Goal: Entertainment & Leisure: Consume media (video, audio)

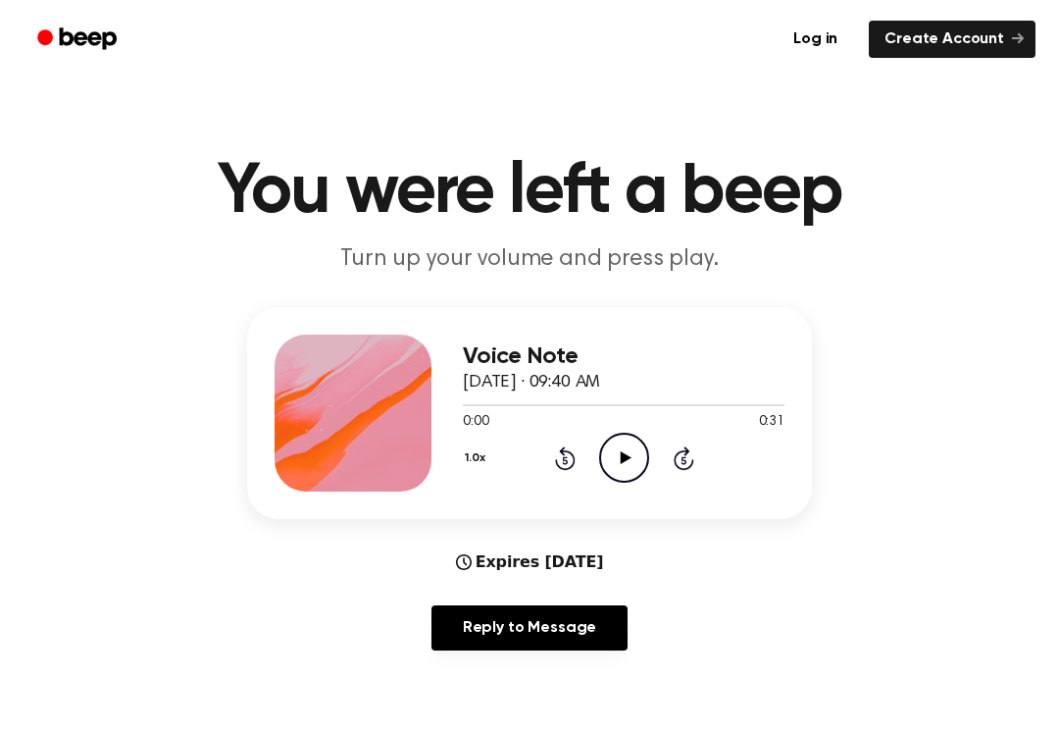
click at [645, 434] on icon "Play Audio" at bounding box center [624, 458] width 50 height 50
click at [572, 469] on icon "Rewind 5 seconds" at bounding box center [565, 458] width 22 height 26
click at [572, 468] on icon at bounding box center [565, 458] width 21 height 24
click at [569, 485] on div "Voice Note [DATE] · 09:40 AM 0:00 0:31 Your browser does not support the [objec…" at bounding box center [624, 412] width 322 height 157
click at [580, 455] on div "1.0x Rewind 5 seconds Pause Audio Skip 5 seconds" at bounding box center [624, 458] width 322 height 50
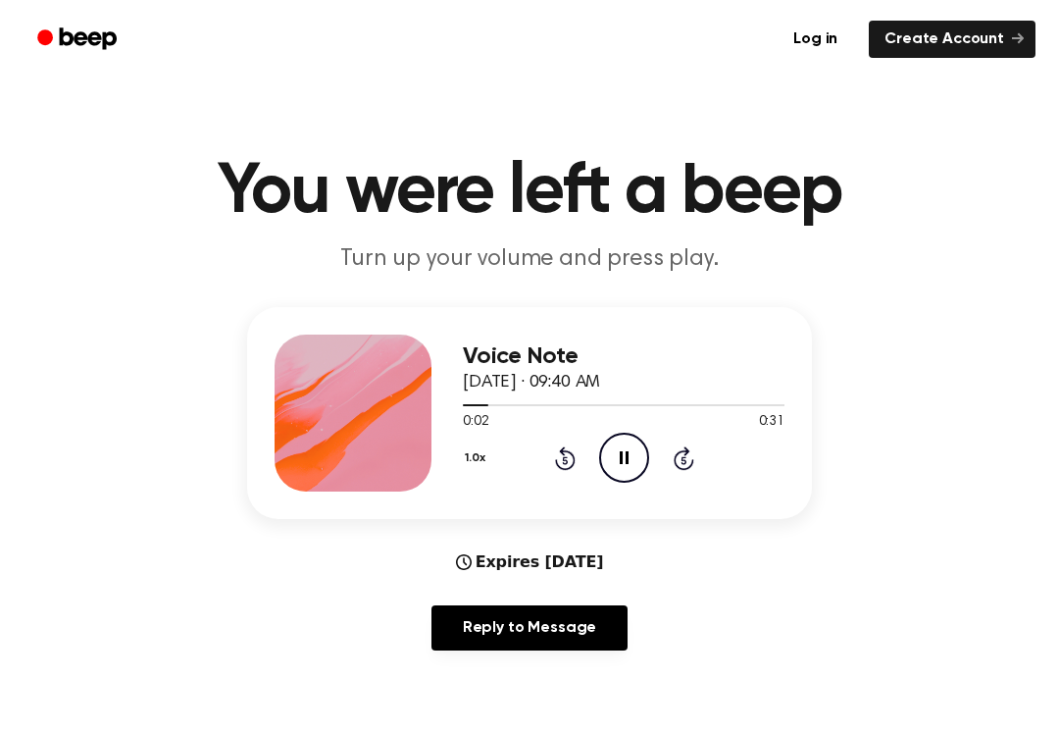
click at [622, 453] on icon at bounding box center [624, 457] width 9 height 13
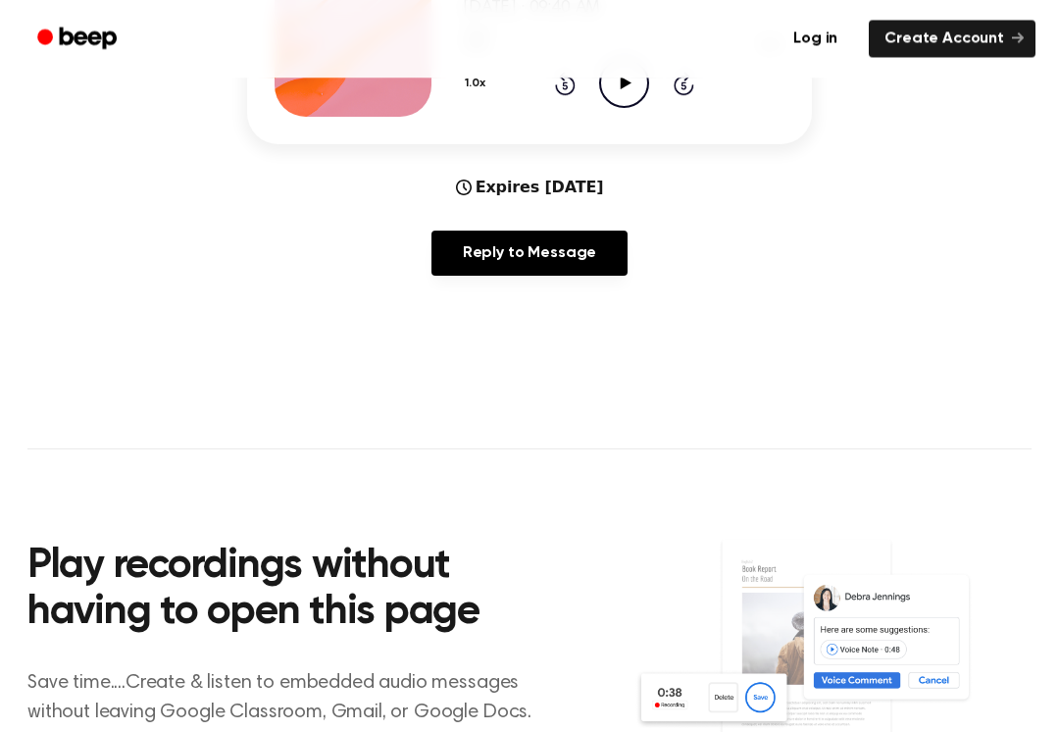
scroll to position [377, 0]
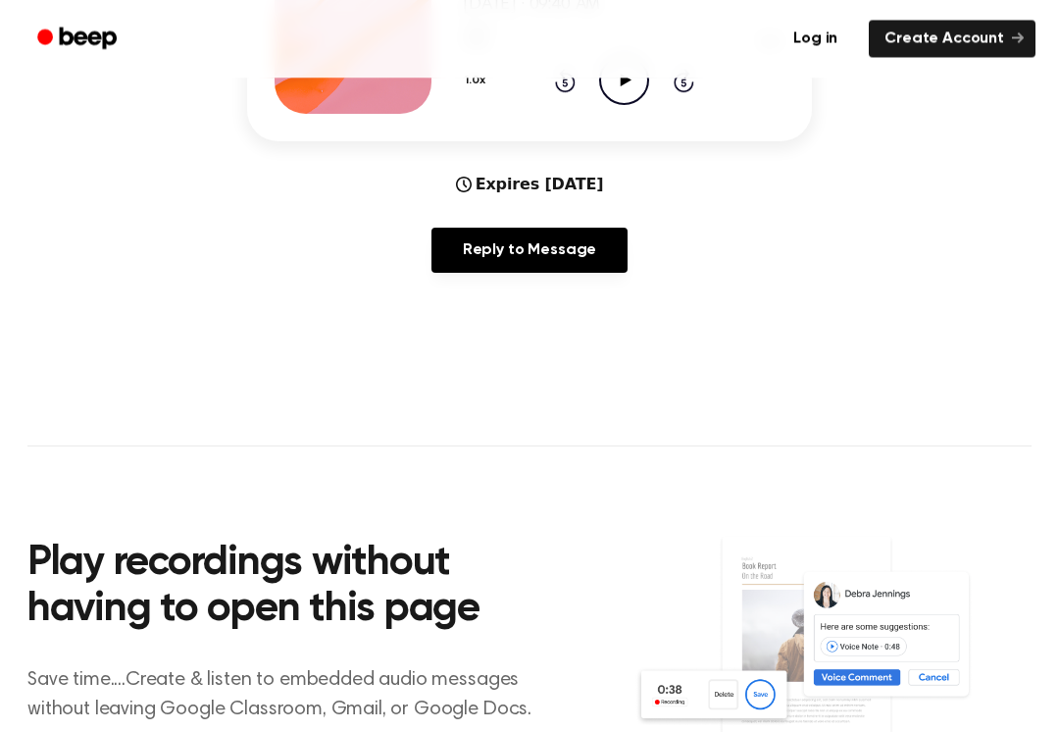
click at [630, 82] on icon "Play Audio" at bounding box center [624, 81] width 50 height 50
click at [640, 86] on icon "Pause Audio" at bounding box center [624, 80] width 50 height 50
click at [628, 88] on icon "Play Audio" at bounding box center [624, 80] width 50 height 50
click at [646, 89] on circle at bounding box center [624, 80] width 48 height 48
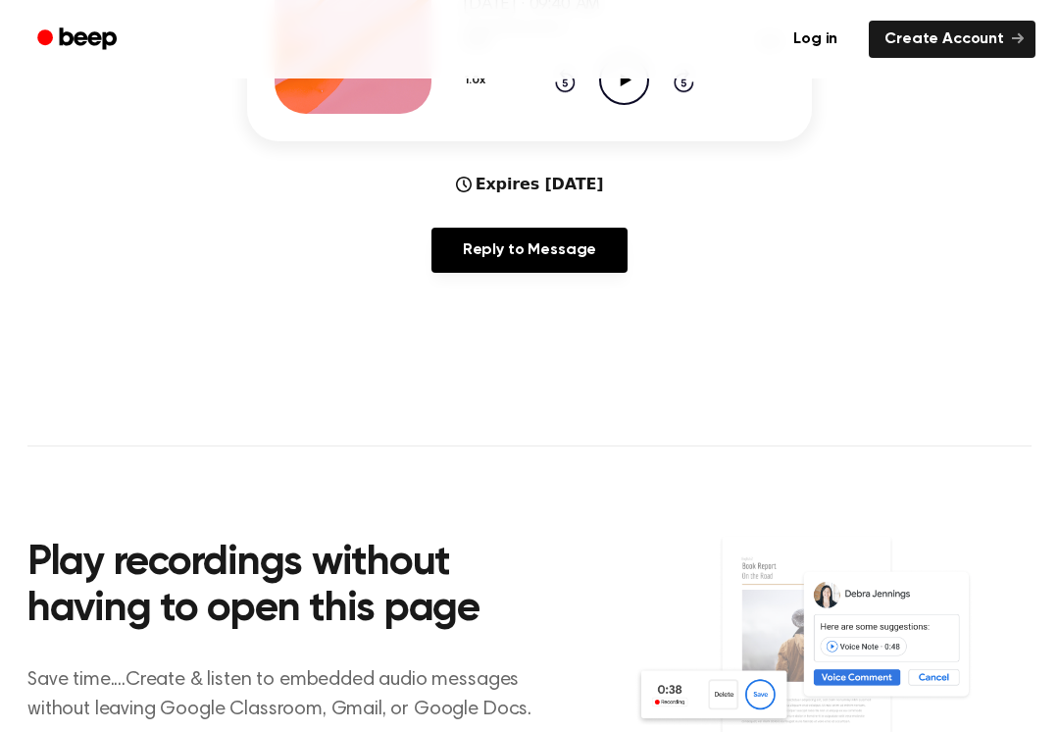
click at [646, 88] on circle at bounding box center [624, 80] width 48 height 48
click at [632, 79] on icon "Pause Audio" at bounding box center [624, 80] width 50 height 50
